Goal: Check status

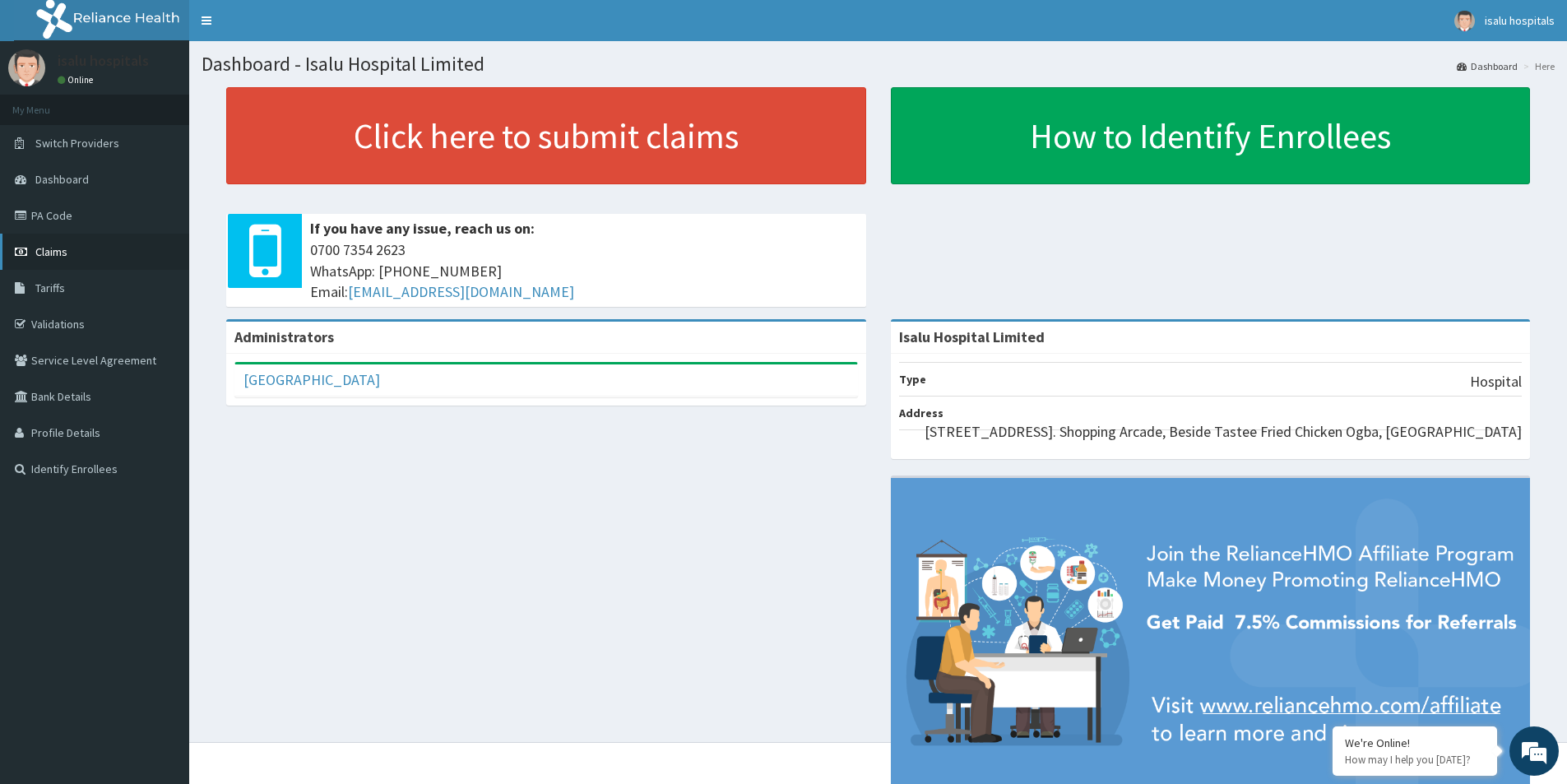
click at [107, 247] on link "Claims" at bounding box center [94, 252] width 189 height 36
